Goal: Use online tool/utility

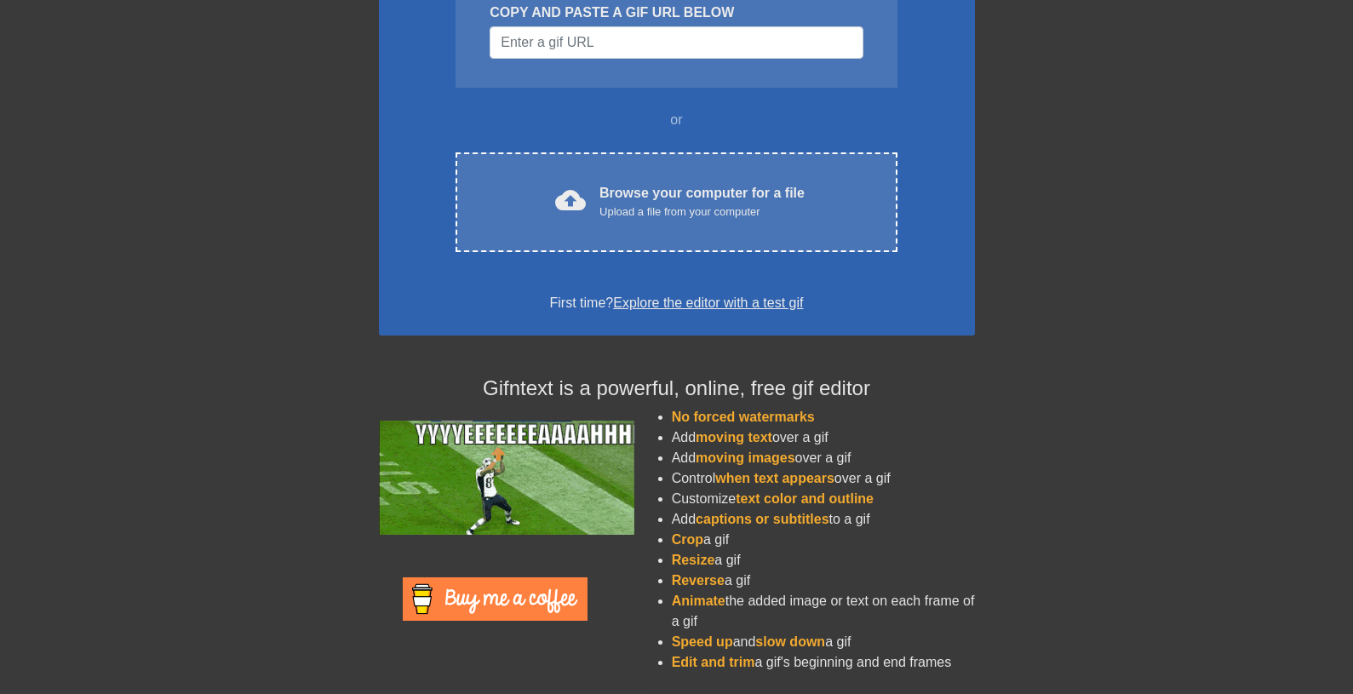
scroll to position [219, 0]
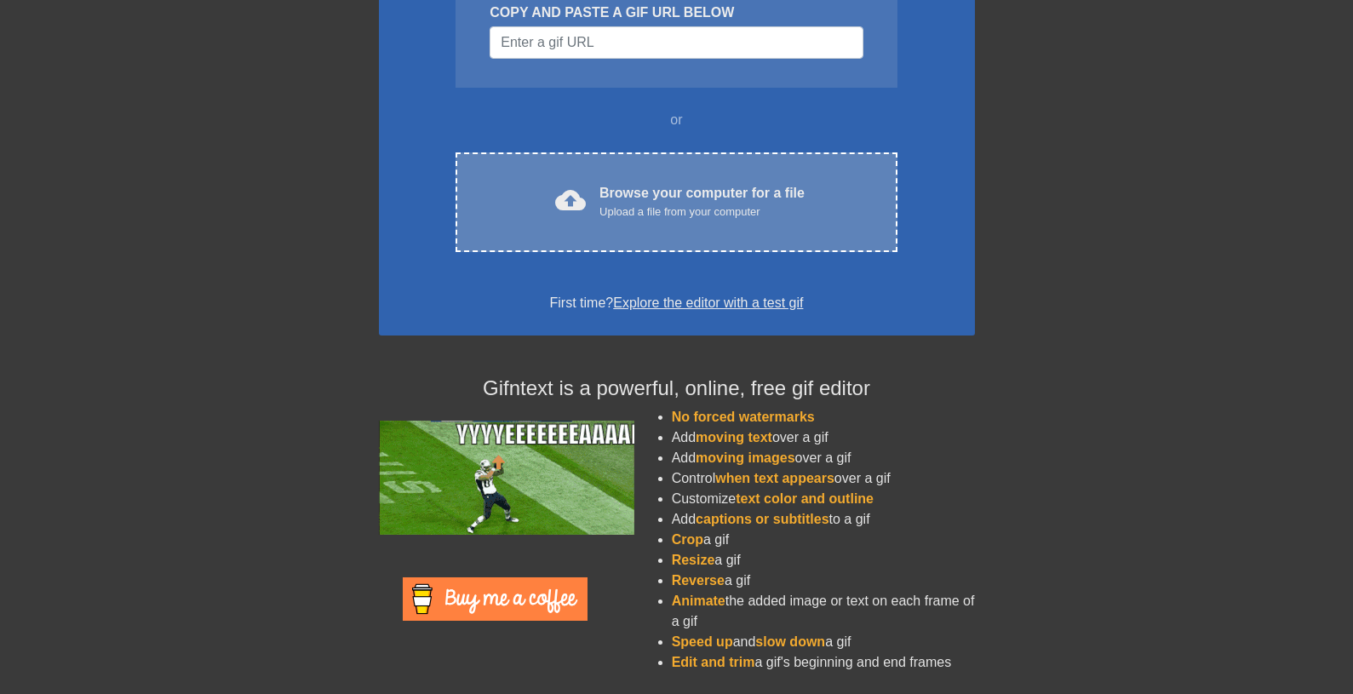
click at [683, 196] on div "Browse your computer for a file Upload a file from your computer" at bounding box center [701, 201] width 205 height 37
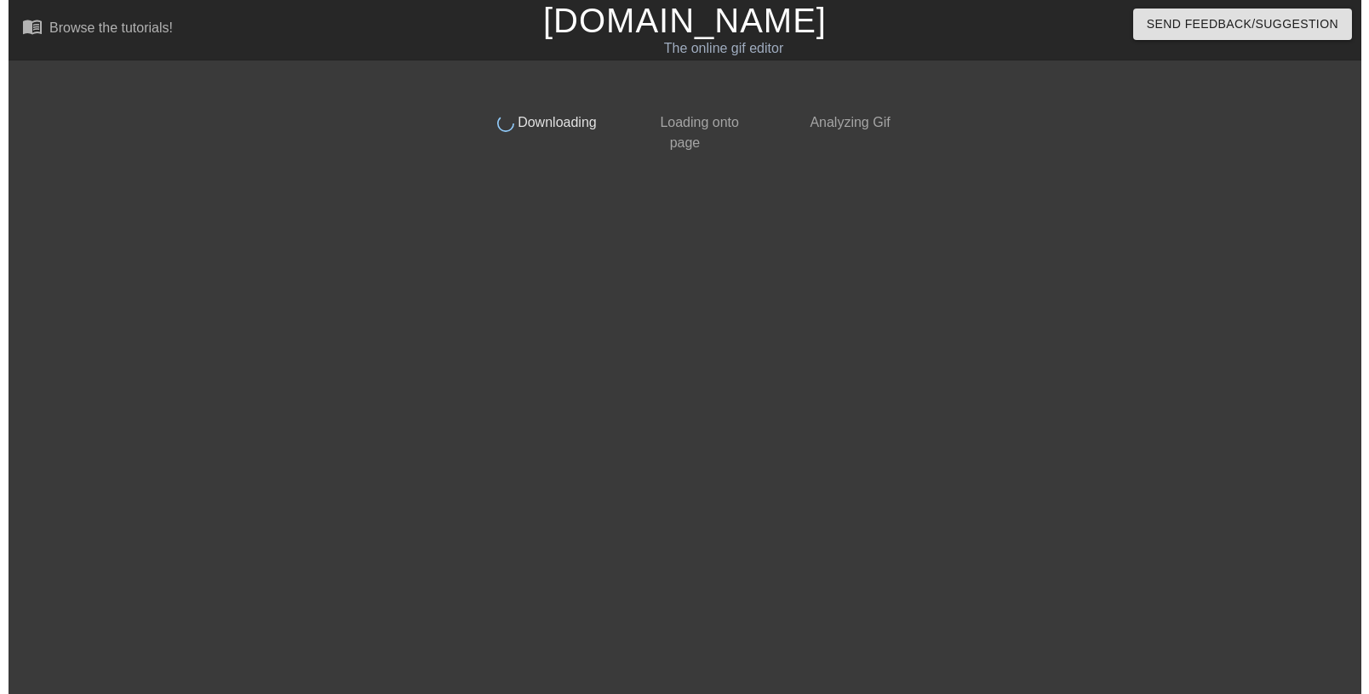
scroll to position [0, 0]
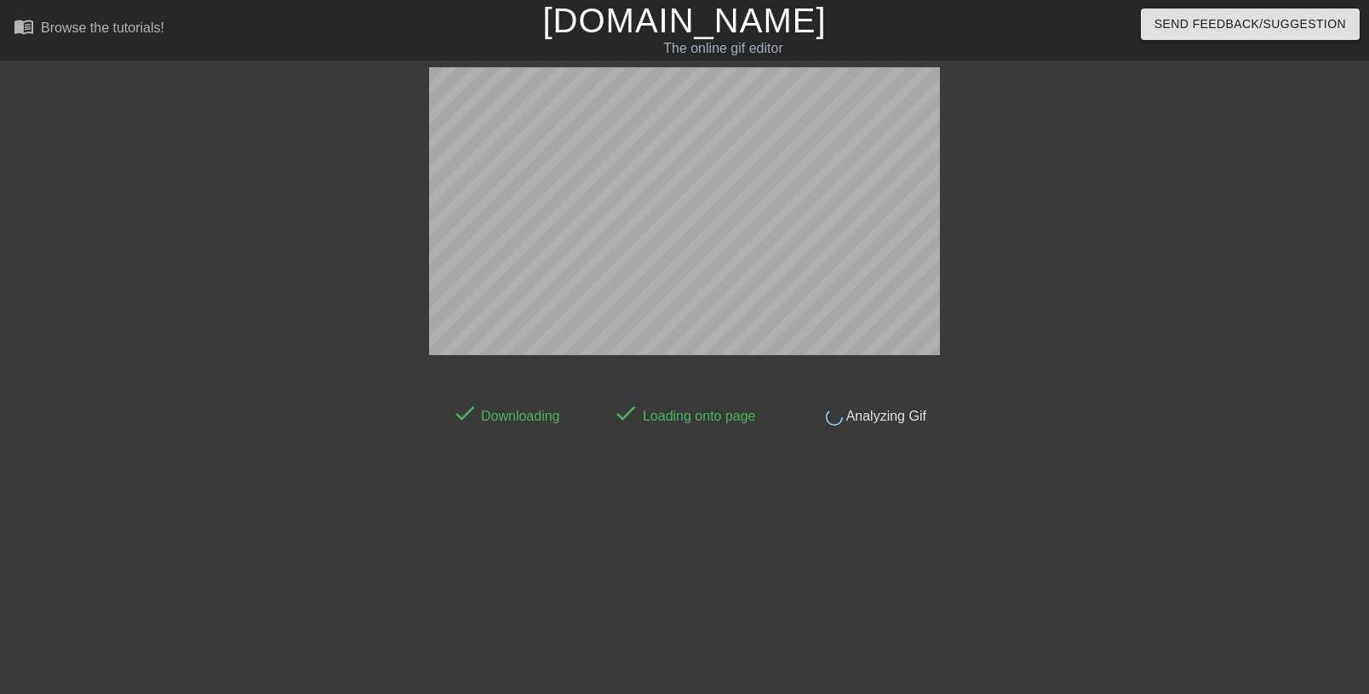
click at [1011, 174] on div at bounding box center [1088, 322] width 255 height 511
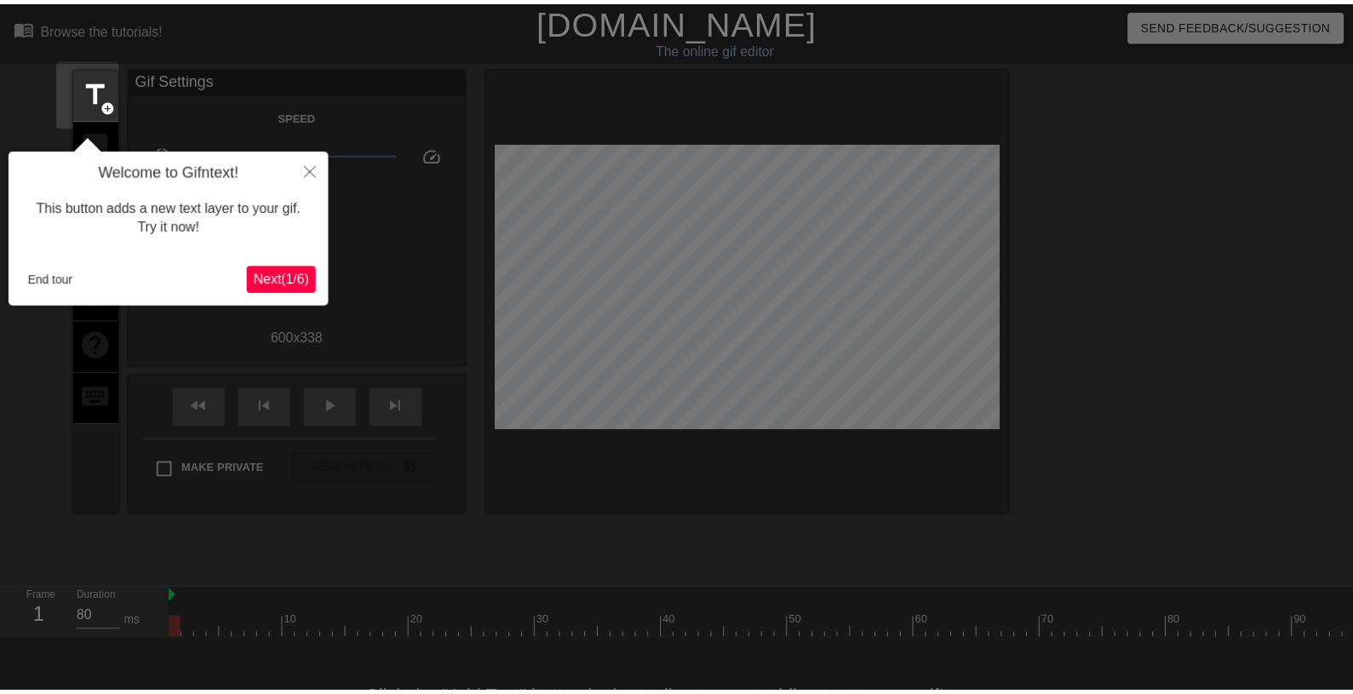
scroll to position [42, 0]
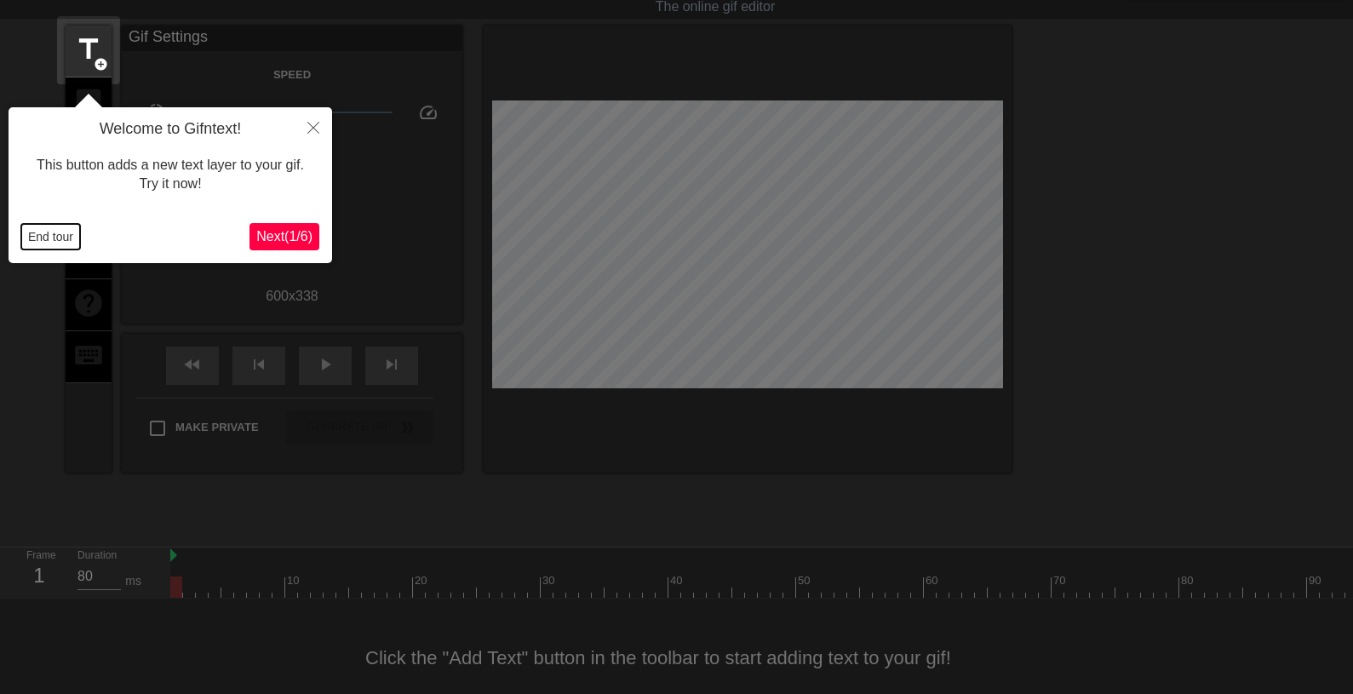
click at [60, 242] on button "End tour" at bounding box center [50, 237] width 59 height 26
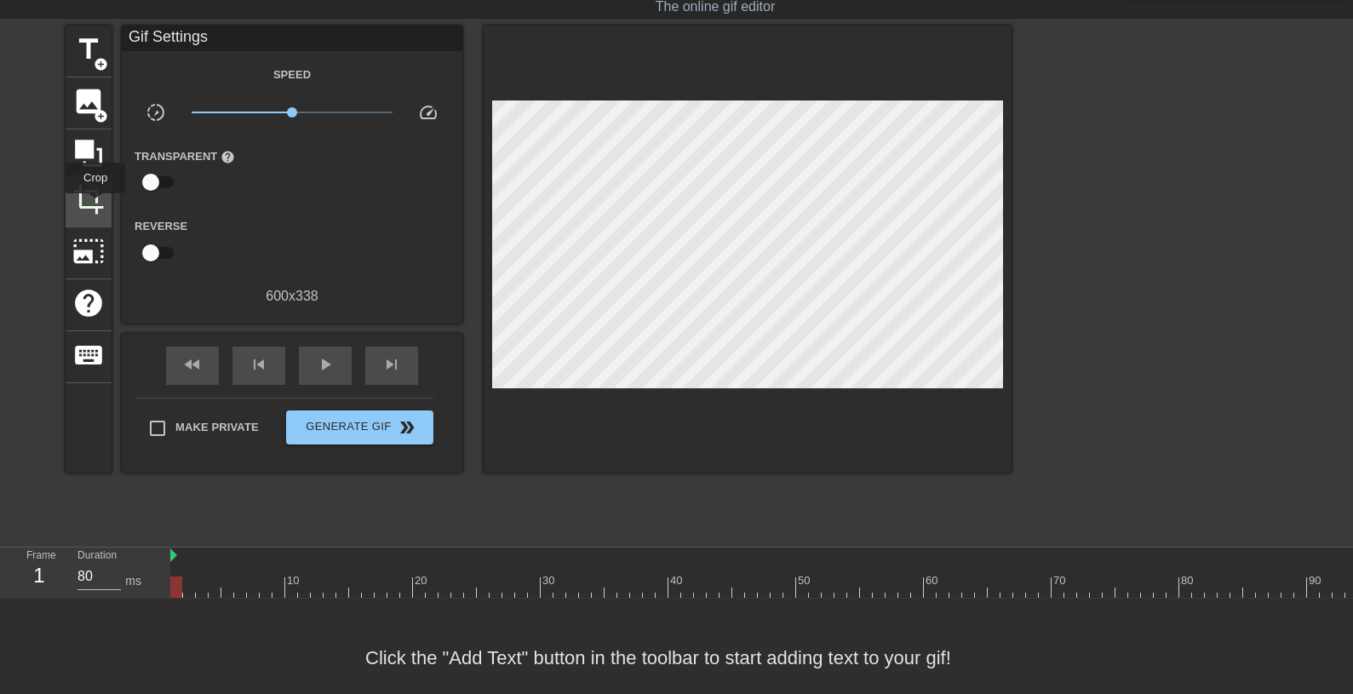
click at [90, 202] on span "crop" at bounding box center [88, 199] width 32 height 32
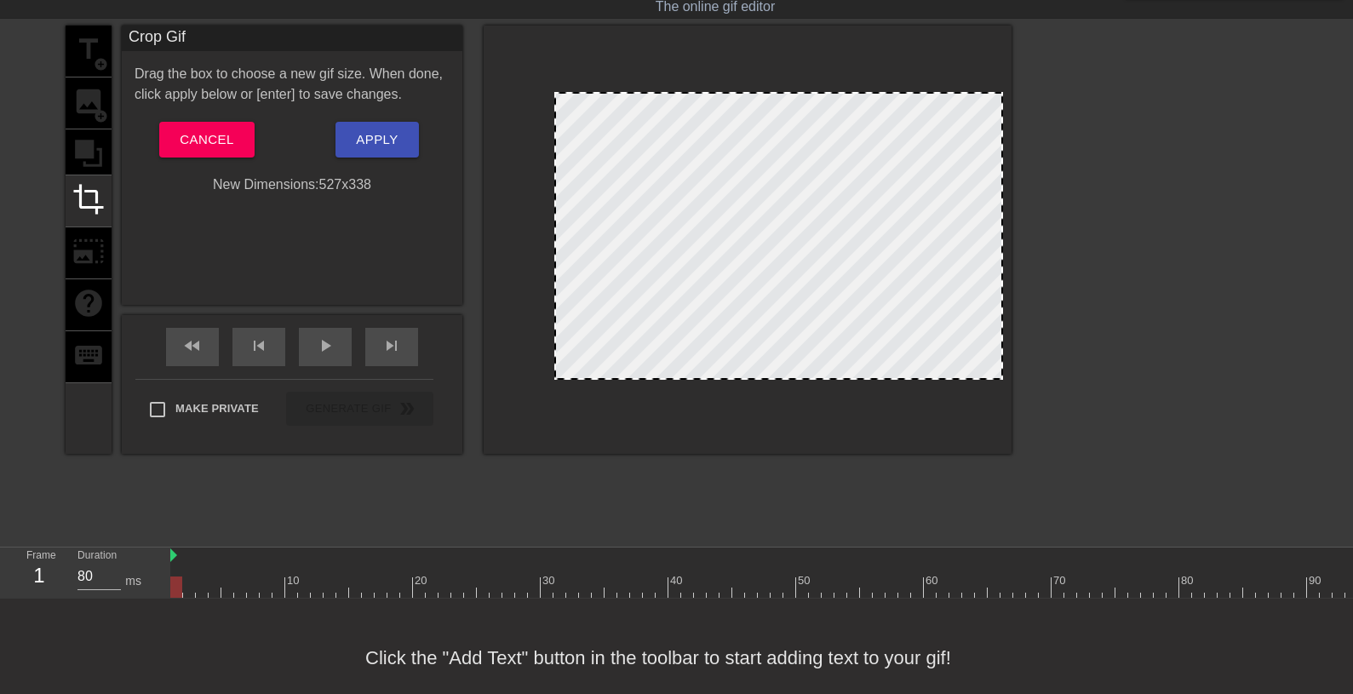
drag, startPoint x: 495, startPoint y: 219, endPoint x: 557, endPoint y: 229, distance: 63.0
click at [557, 229] on div at bounding box center [778, 236] width 449 height 288
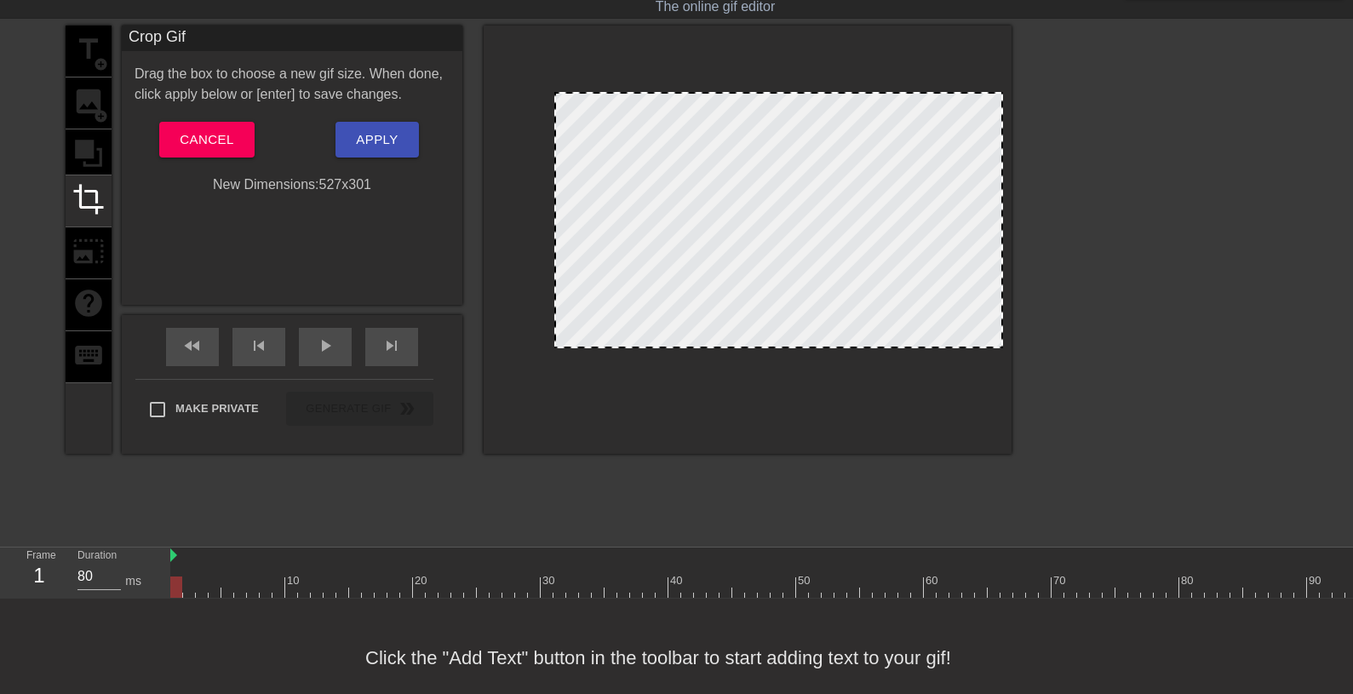
drag, startPoint x: 882, startPoint y: 376, endPoint x: 915, endPoint y: 345, distance: 45.8
click at [915, 345] on div at bounding box center [778, 220] width 449 height 256
click at [382, 139] on span "Apply" at bounding box center [377, 140] width 42 height 22
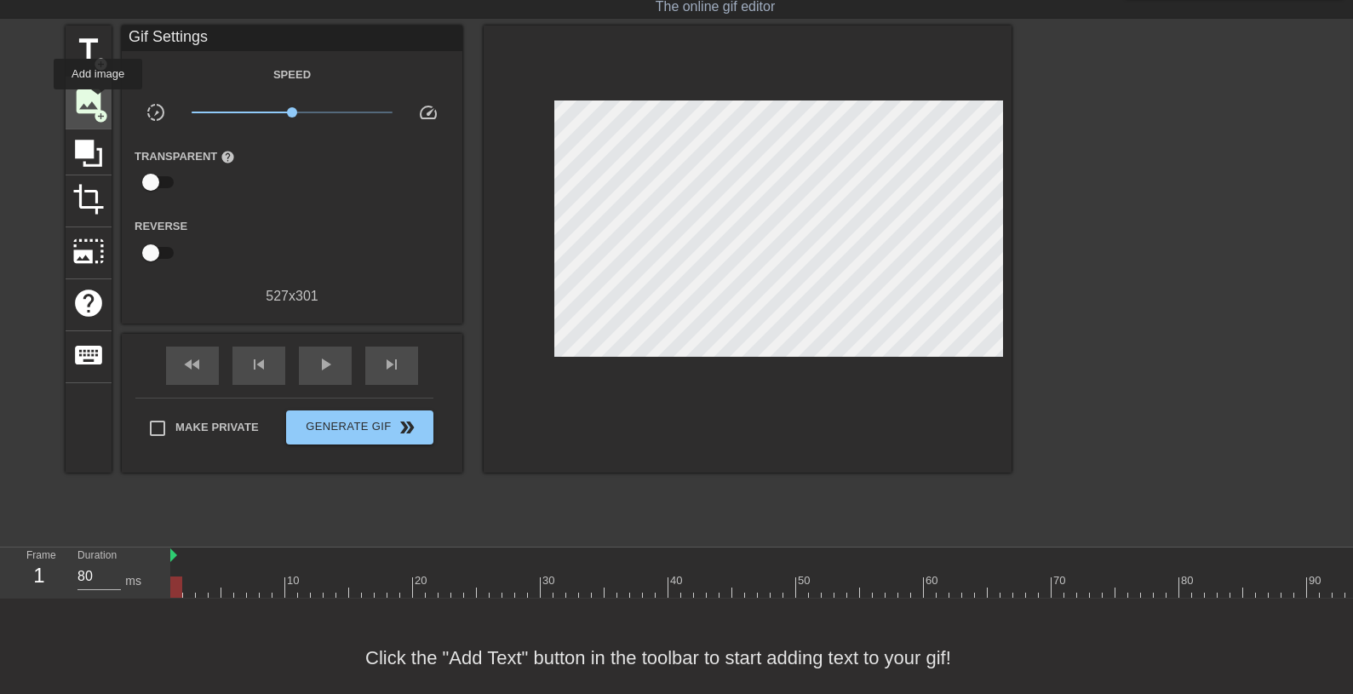
click at [99, 100] on span "image" at bounding box center [88, 101] width 32 height 32
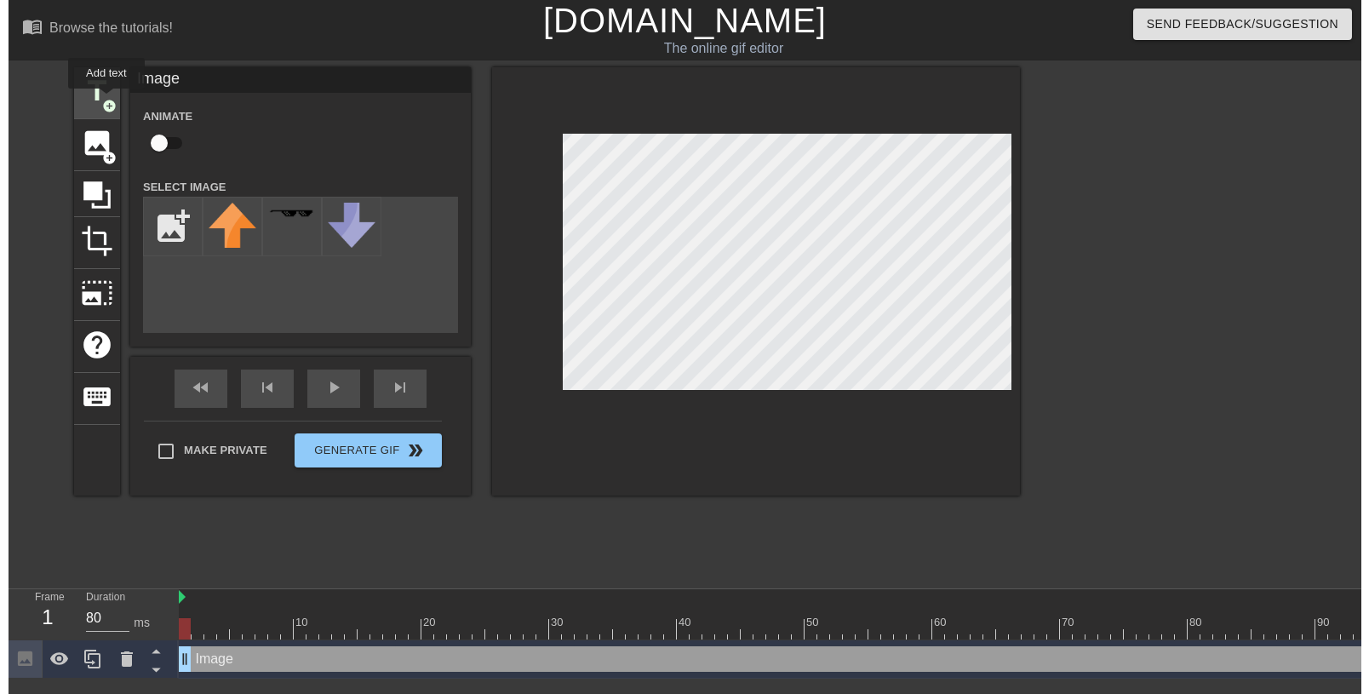
scroll to position [1, 0]
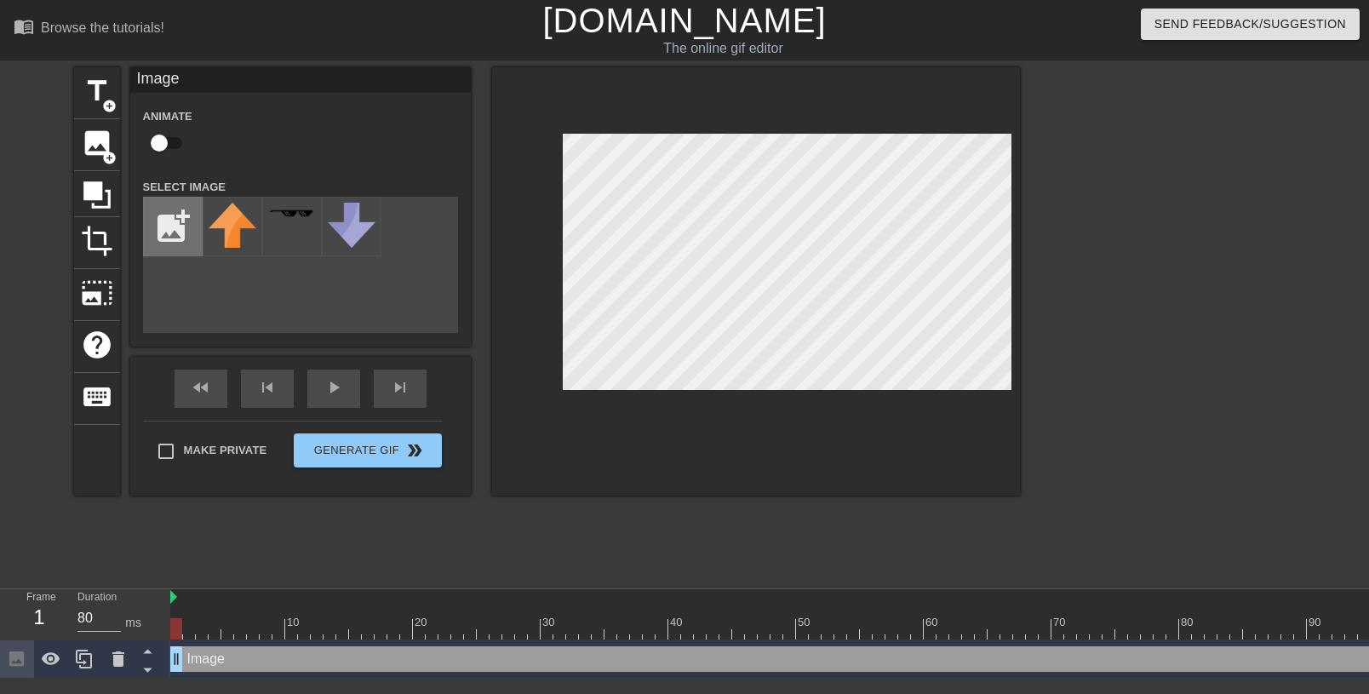
click at [178, 238] on input "file" at bounding box center [173, 227] width 58 height 58
type input "C:\fakepath\Screenshot [DATE] at 20-29-02 Значок 18 смотрите и скачивайте изобр…"
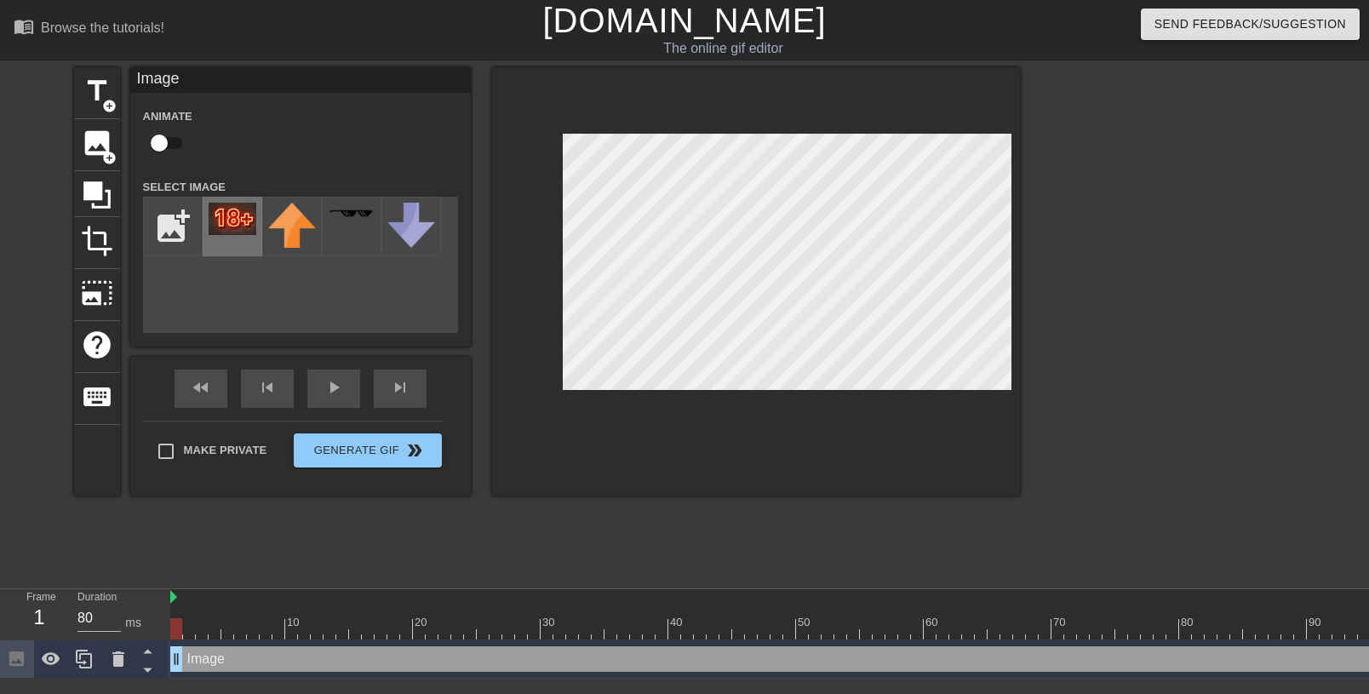
click at [229, 213] on img at bounding box center [233, 219] width 48 height 32
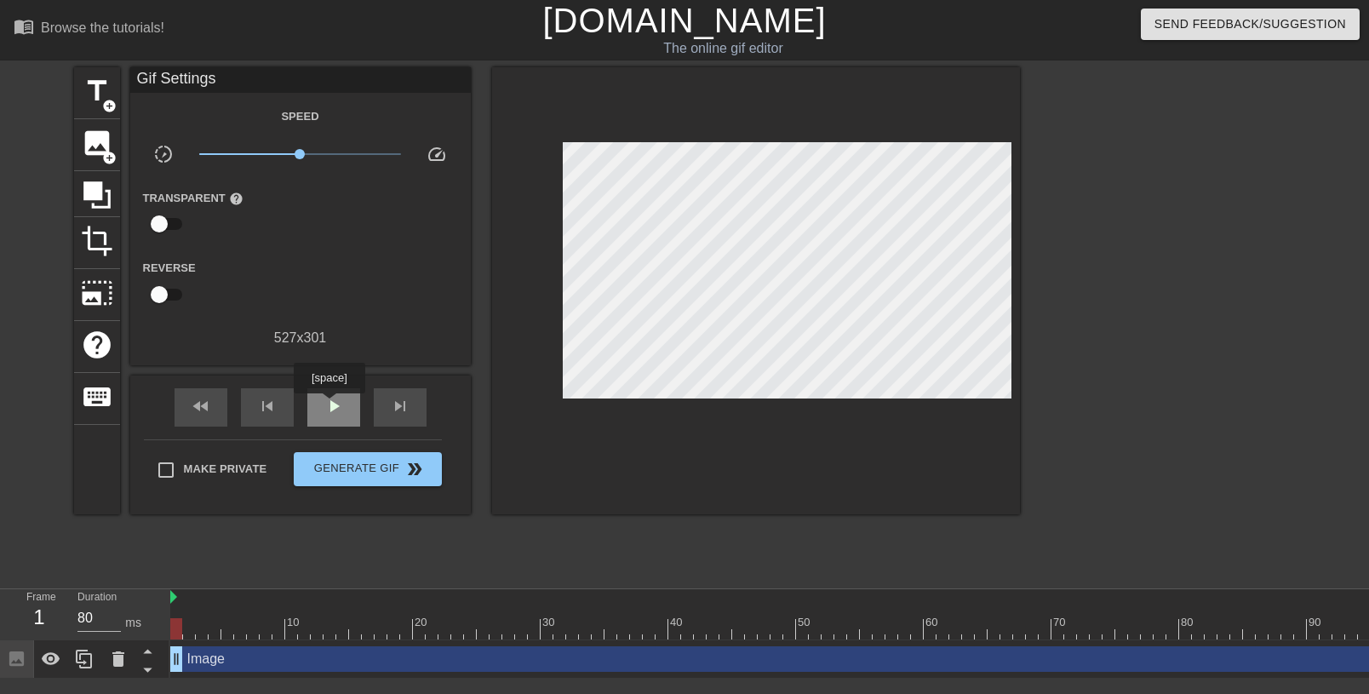
click at [330, 405] on span "play_arrow" at bounding box center [334, 406] width 20 height 20
click at [330, 405] on span "pause" at bounding box center [334, 406] width 20 height 20
click at [345, 408] on div "play_arrow" at bounding box center [333, 407] width 53 height 38
type input "40"
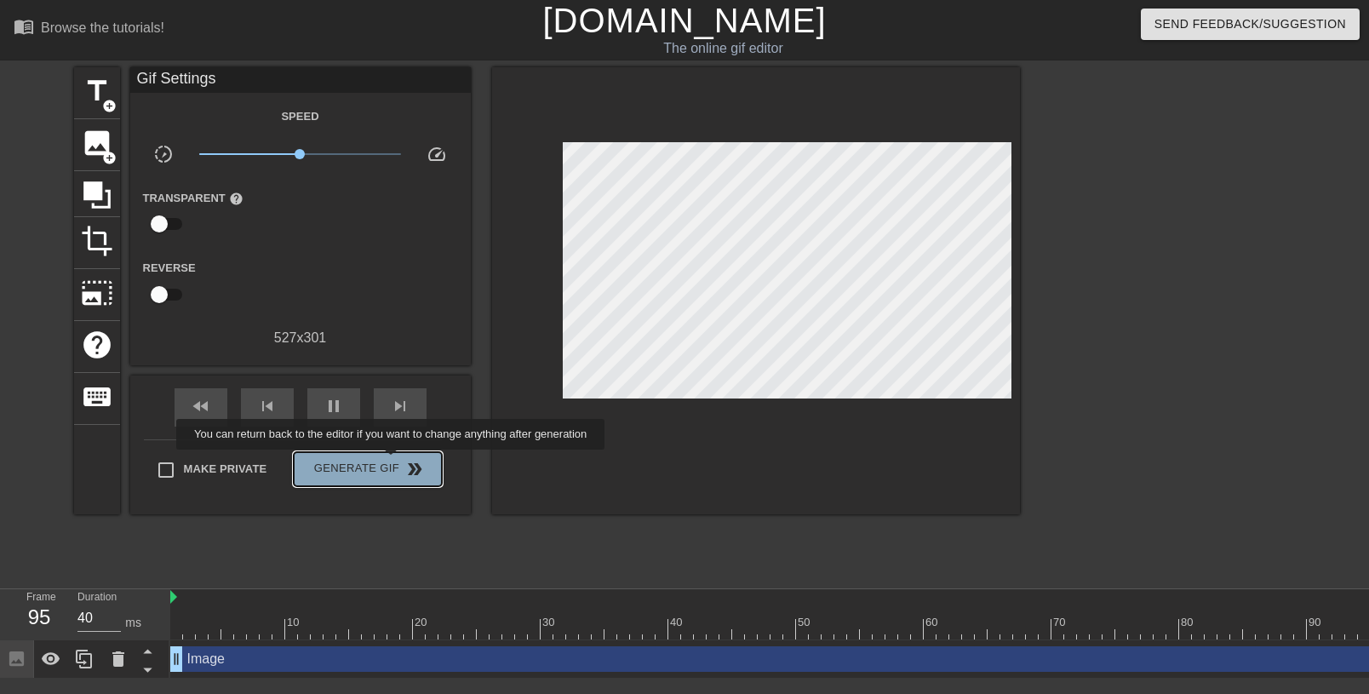
click at [398, 462] on span "Generate Gif double_arrow" at bounding box center [368, 469] width 134 height 20
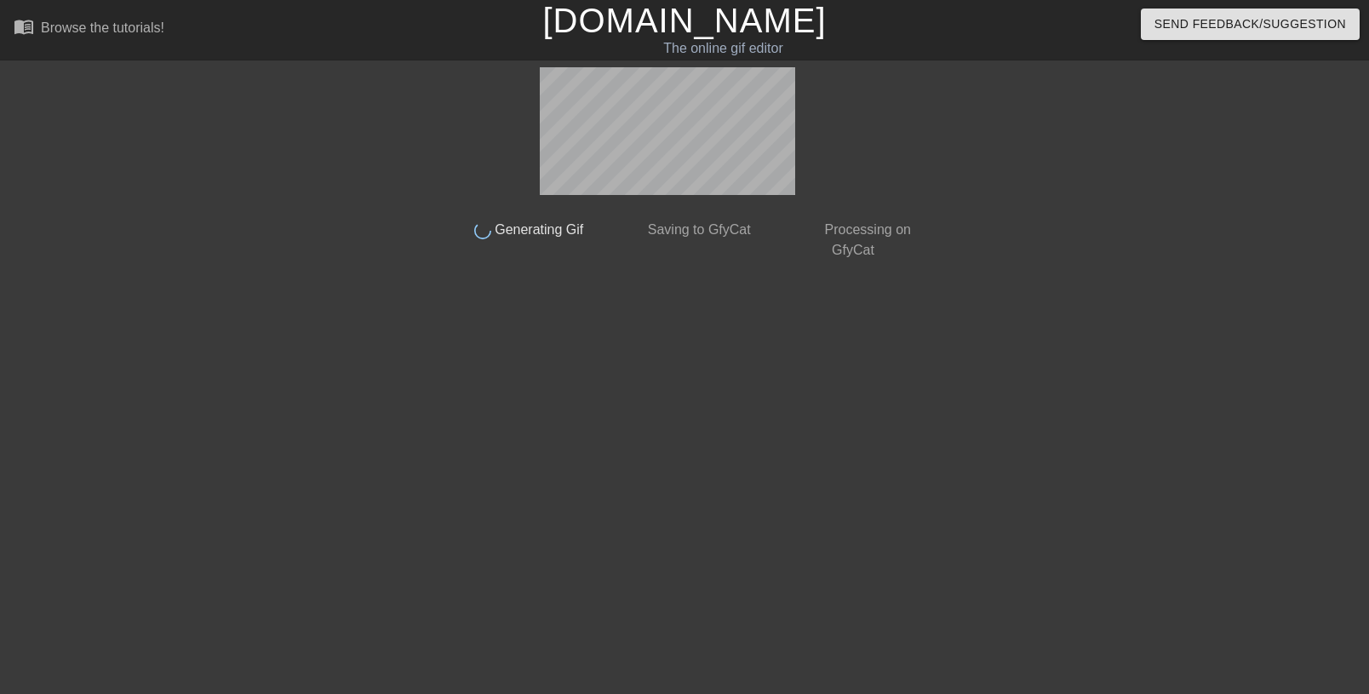
scroll to position [0, 0]
